Goal: Information Seeking & Learning: Learn about a topic

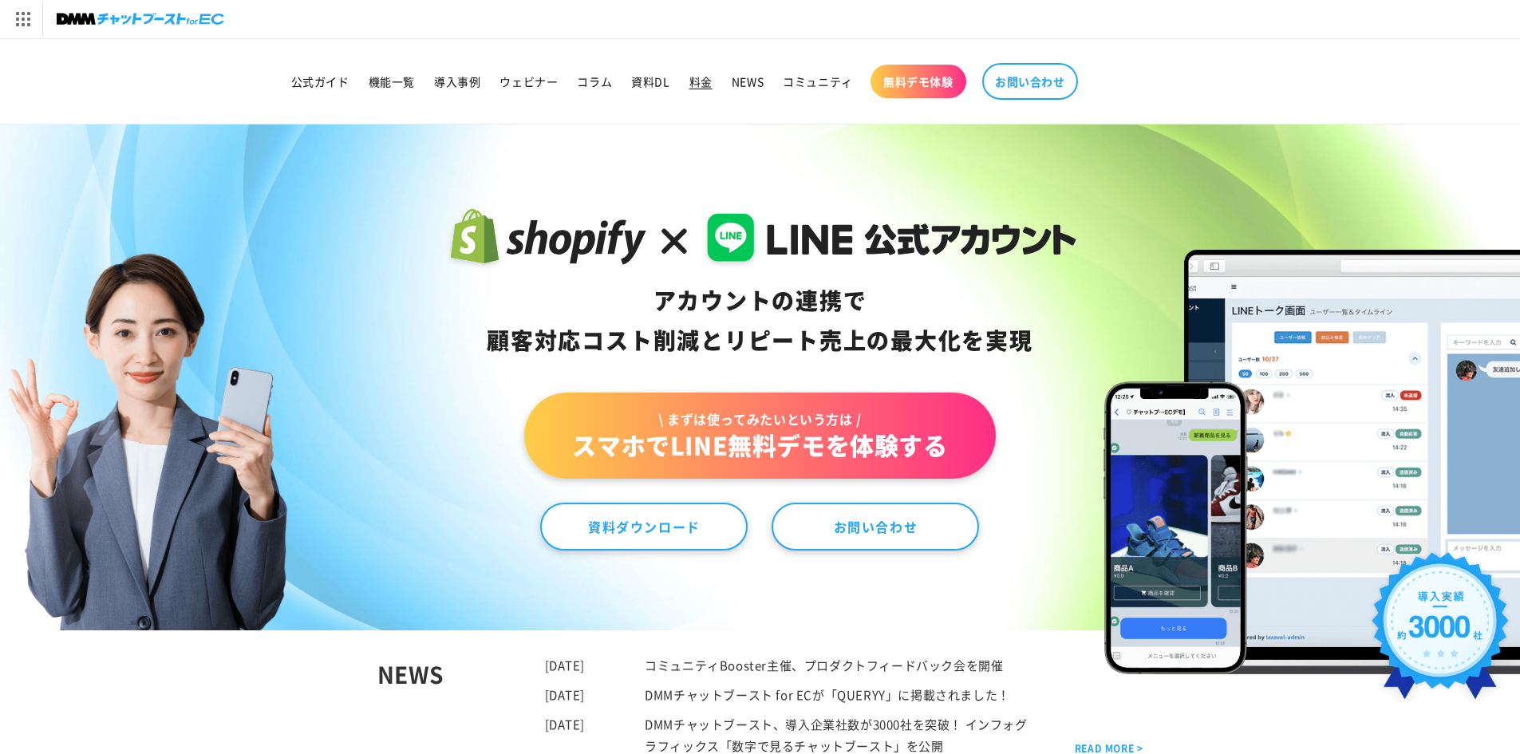
click at [719, 89] on link "料金" at bounding box center [701, 82] width 42 height 34
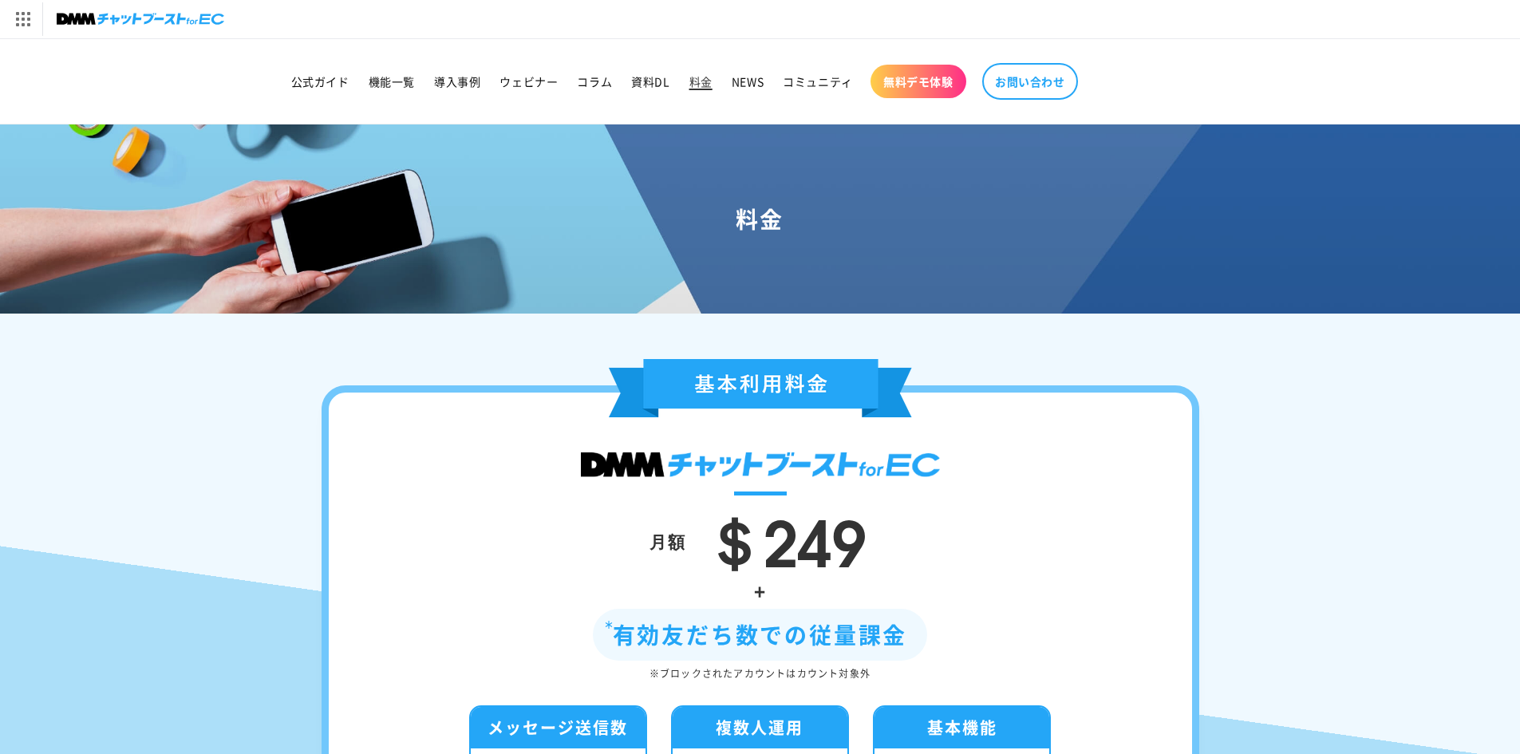
click at [693, 83] on span "料金" at bounding box center [700, 81] width 23 height 14
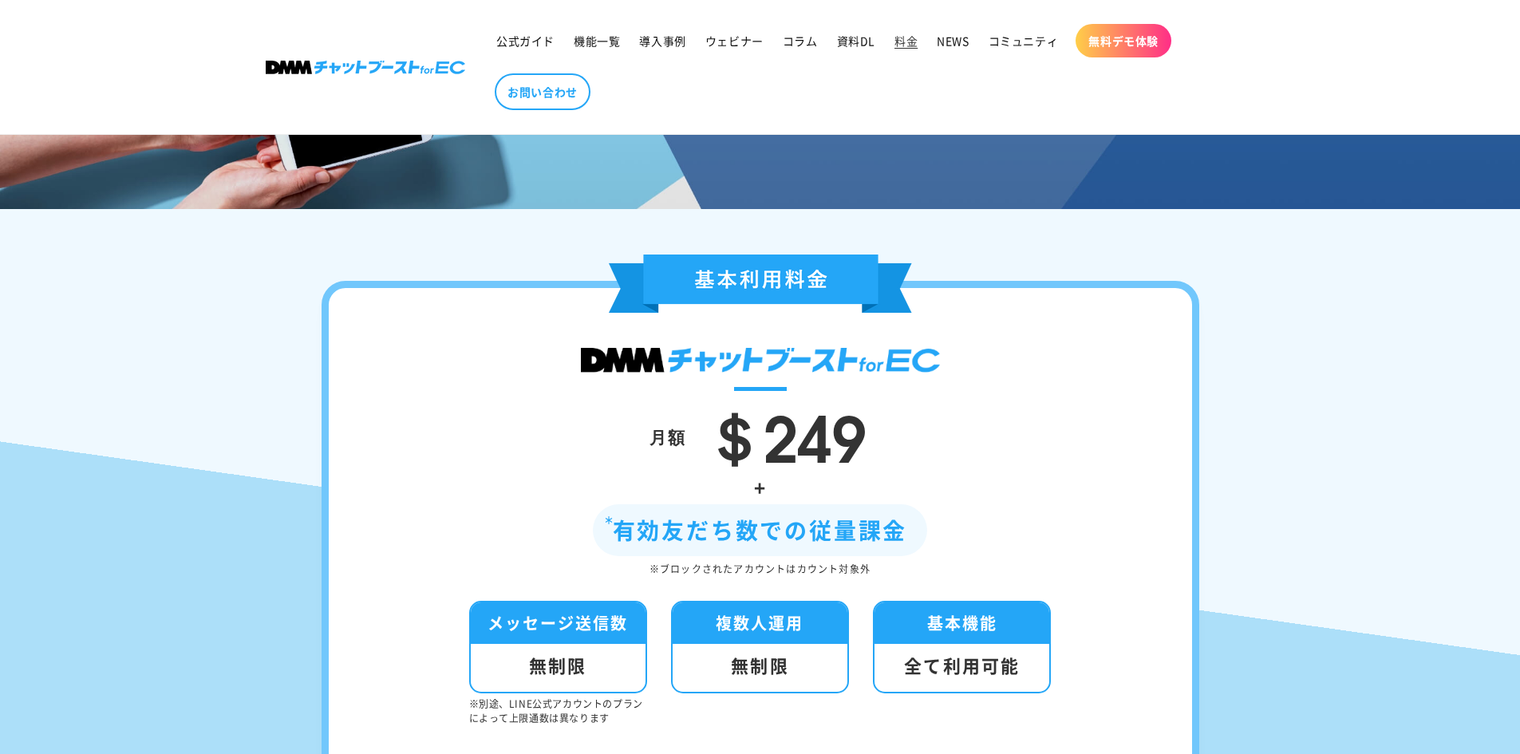
scroll to position [319, 0]
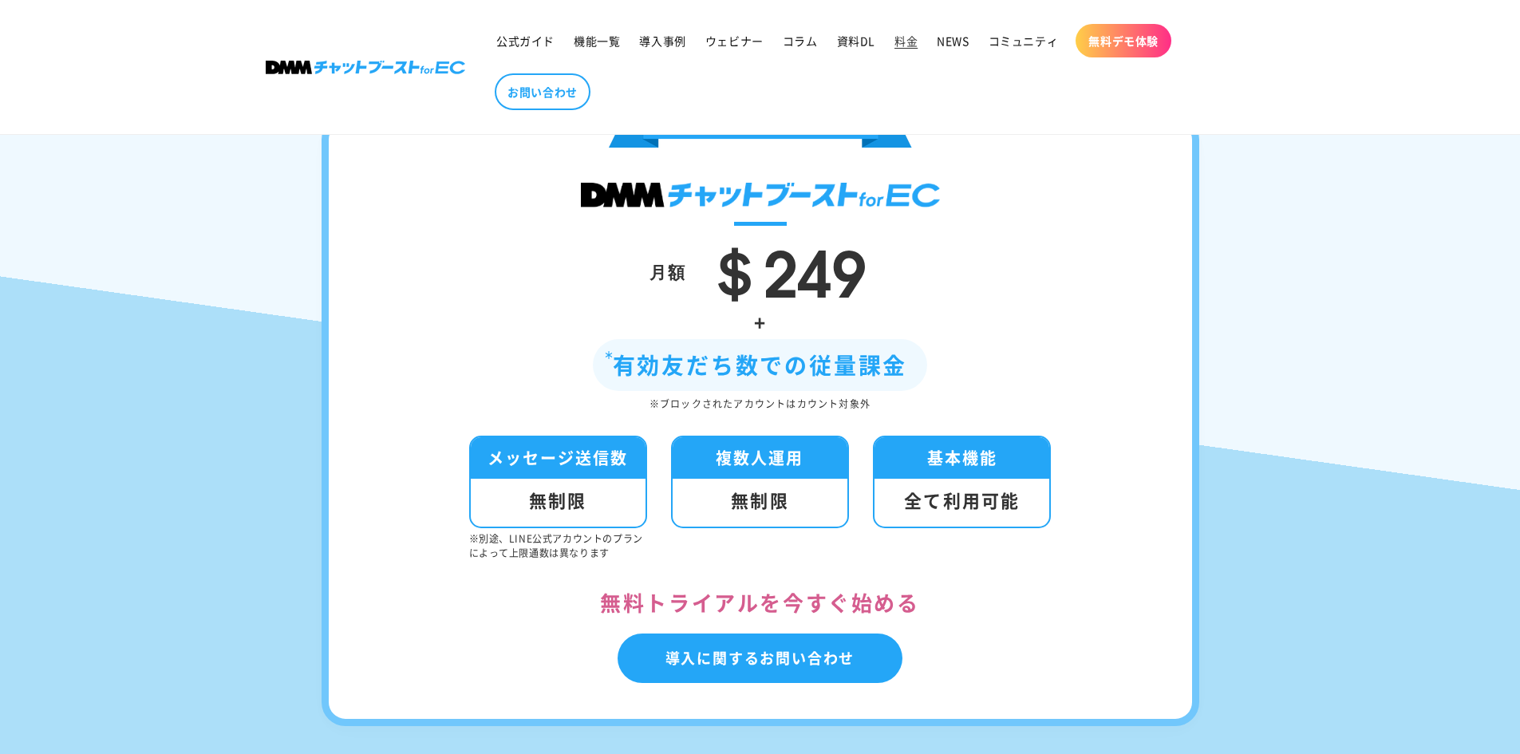
drag, startPoint x: 30, startPoint y: 1, endPoint x: 392, endPoint y: 409, distance: 545.5
click at [392, 409] on div "※ブロックされたアカウントはカウント対象外" at bounding box center [761, 404] width 768 height 18
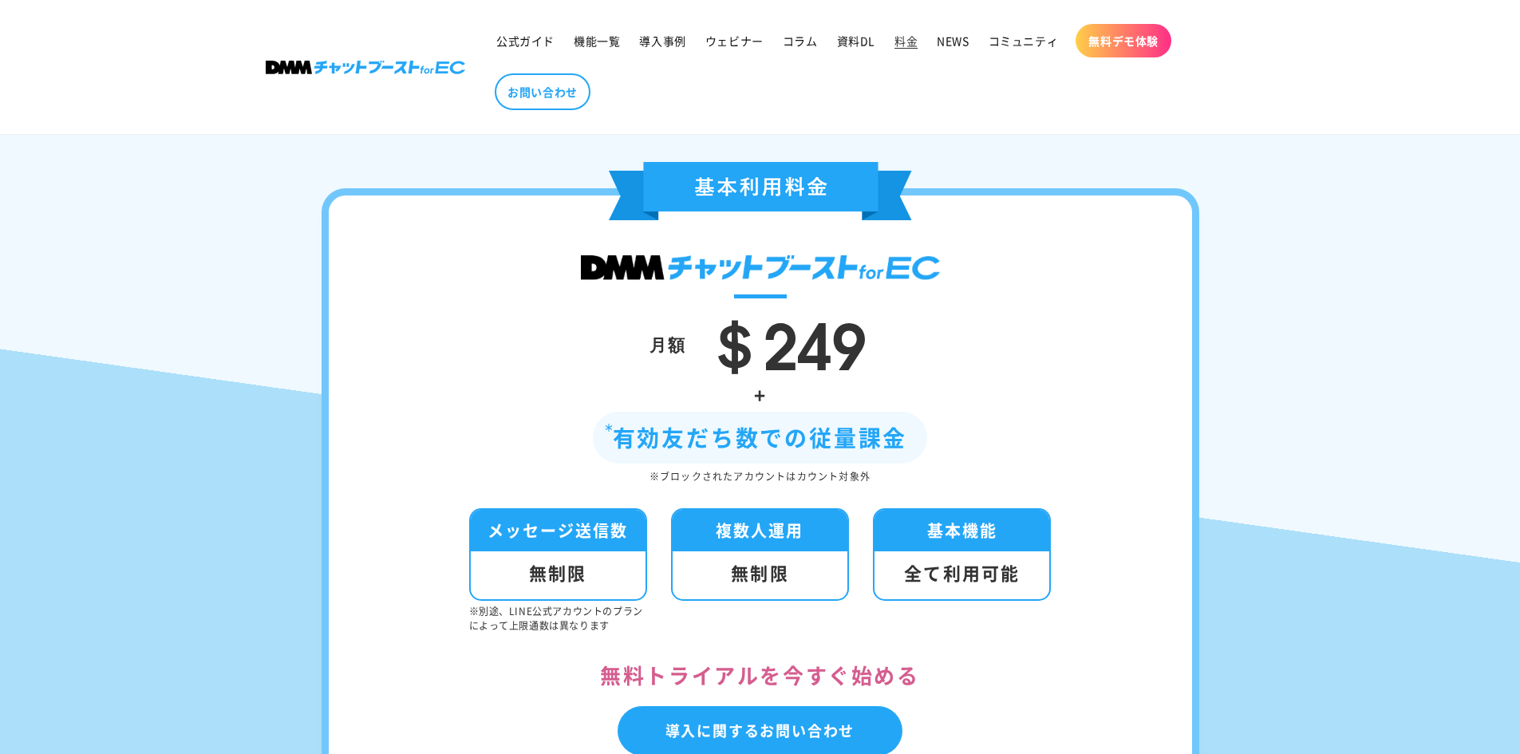
scroll to position [239, 0]
